Goal: Task Accomplishment & Management: Manage account settings

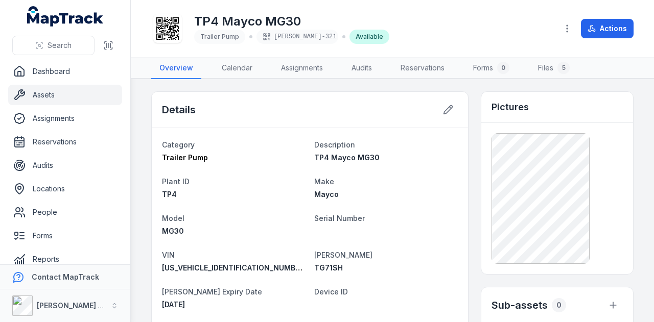
click at [50, 89] on link "Assets" at bounding box center [65, 95] width 114 height 20
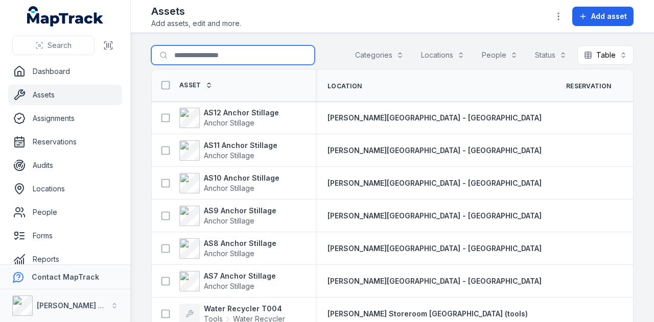
click at [226, 56] on input "Search for assets" at bounding box center [232, 54] width 163 height 19
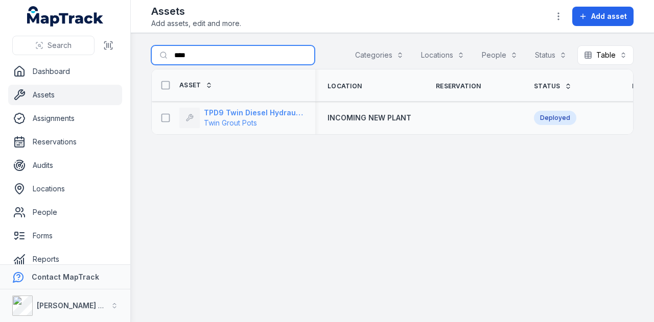
type input "****"
click at [239, 114] on strong "TPD9 Twin Diesel Hydraulic Grout Pot" at bounding box center [253, 113] width 99 height 10
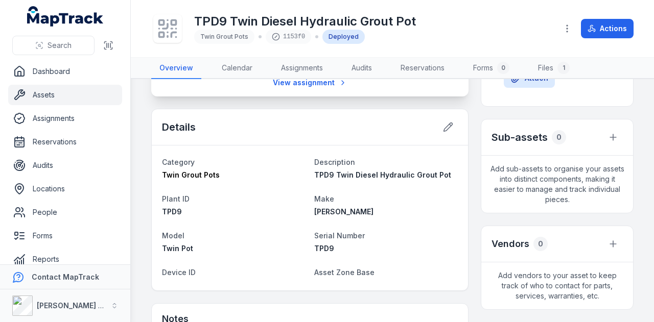
scroll to position [204, 0]
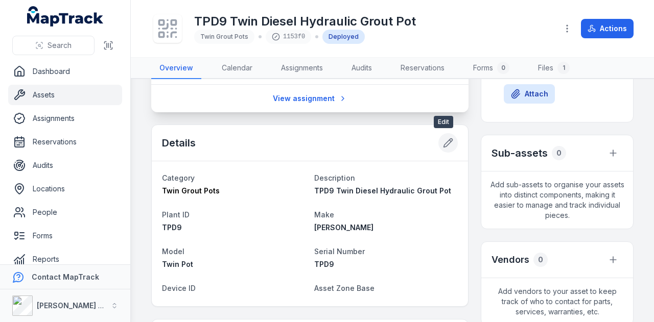
click at [443, 138] on icon at bounding box center [448, 143] width 10 height 10
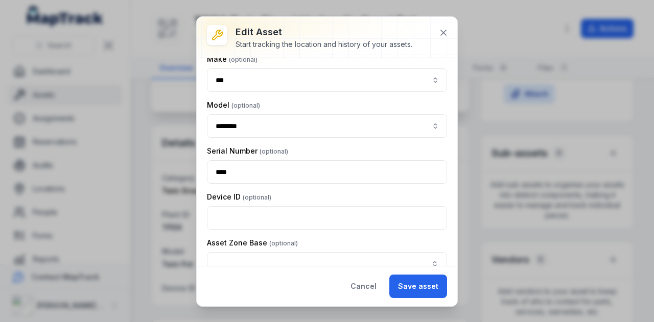
scroll to position [183, 0]
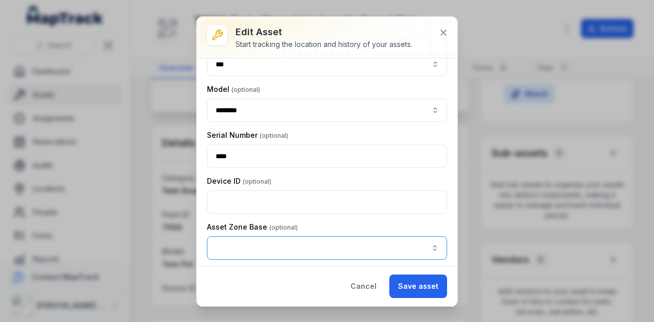
click at [249, 246] on button "button" at bounding box center [327, 249] width 240 height 24
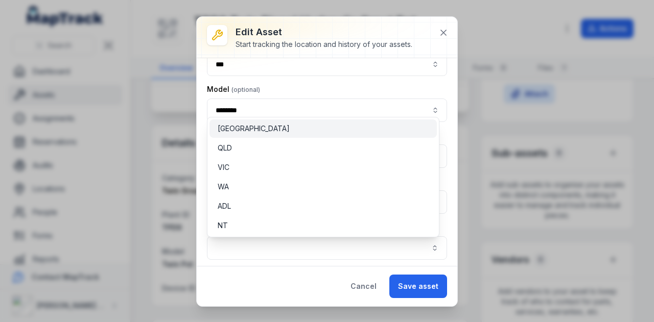
click at [246, 127] on div "[GEOGRAPHIC_DATA]" at bounding box center [323, 129] width 211 height 10
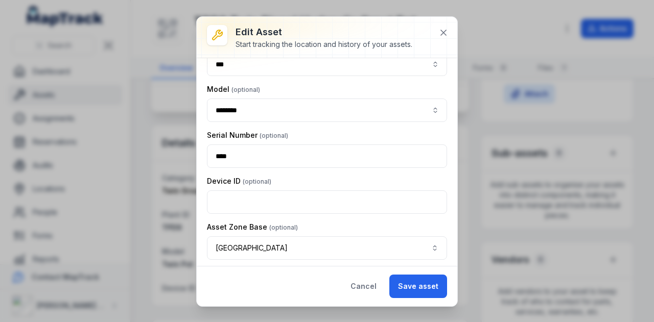
click at [431, 288] on button "Save asset" at bounding box center [418, 287] width 58 height 24
